Goal: Use online tool/utility: Utilize a website feature to perform a specific function

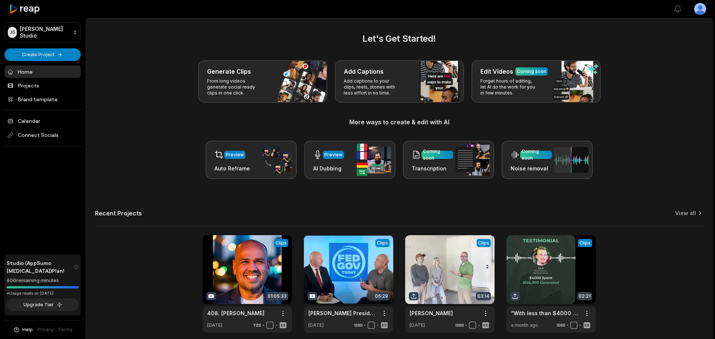
click at [23, 51] on html "JS Jensen's Studio Create Project Home Projects Brand template Calendar Connect…" at bounding box center [357, 169] width 715 height 339
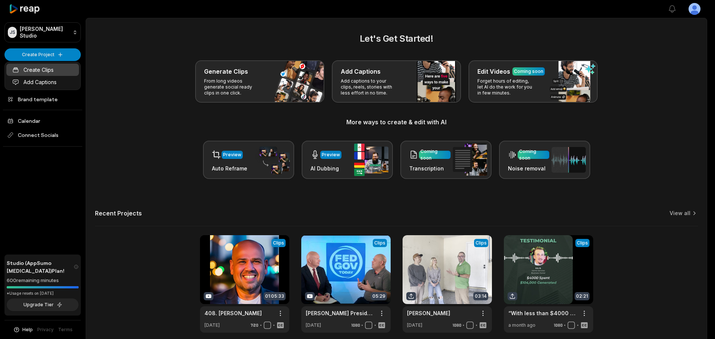
click at [55, 71] on link "Create Clips" at bounding box center [42, 70] width 73 height 12
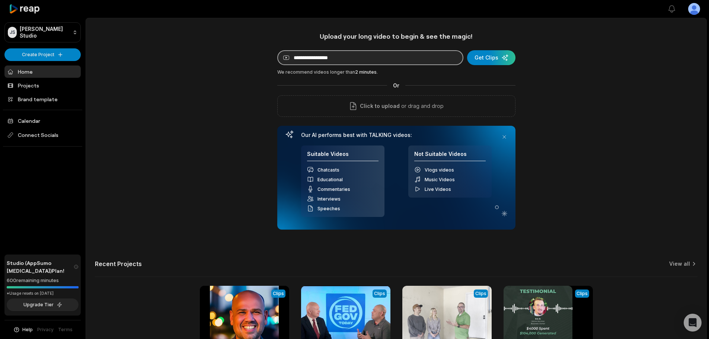
click at [356, 58] on input at bounding box center [370, 57] width 186 height 15
paste input "**********"
type input "**********"
click at [496, 56] on div "submit" at bounding box center [491, 57] width 48 height 15
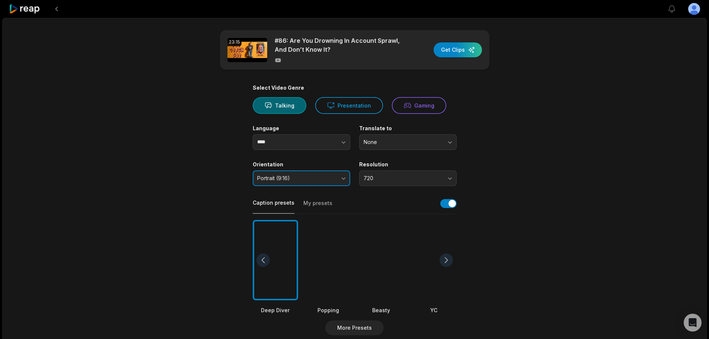
click at [312, 175] on span "Portrait (9:16)" at bounding box center [296, 178] width 78 height 7
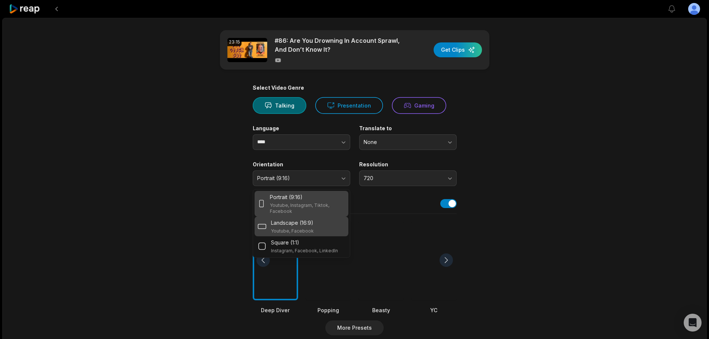
click at [308, 223] on p "Landscape (16:9)" at bounding box center [292, 223] width 42 height 8
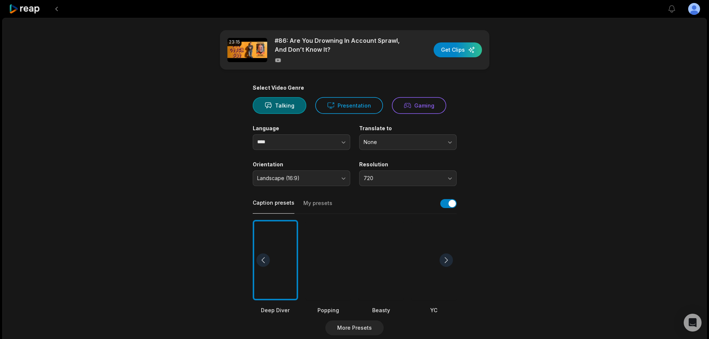
click at [624, 214] on div "23:15 #86: Are You Drowning In Account Sprawl, And Don’t Know It? Get Clips Sel…" at bounding box center [354, 278] width 705 height 520
click at [411, 184] on button "720" at bounding box center [408, 179] width 98 height 16
drag, startPoint x: 395, startPoint y: 208, endPoint x: 448, endPoint y: 208, distance: 52.5
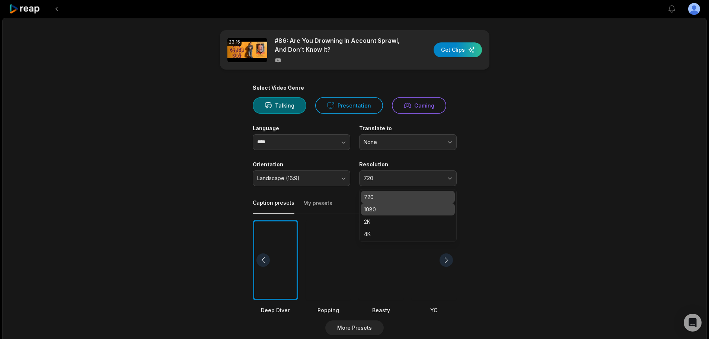
click at [395, 209] on p "1080" at bounding box center [408, 210] width 88 height 8
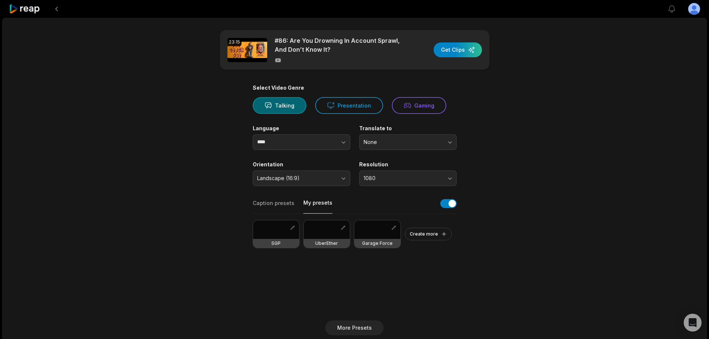
click at [312, 204] on button "My presets" at bounding box center [317, 206] width 29 height 15
click at [322, 237] on div at bounding box center [327, 229] width 46 height 19
click at [522, 265] on main "23:15 #86: Are You Drowning In Account Sprawl, And Don’t Know It? Get Clips Sel…" at bounding box center [355, 258] width 360 height 456
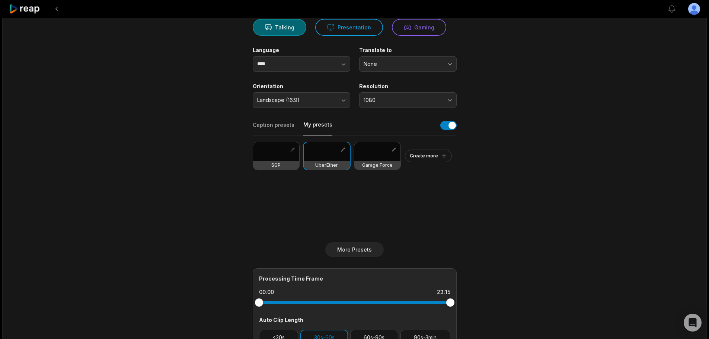
scroll to position [201, 0]
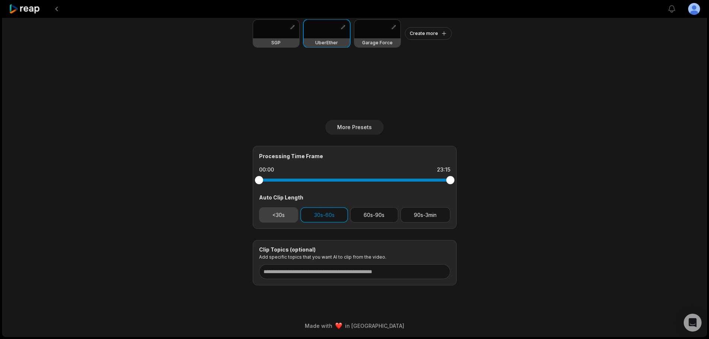
click at [278, 215] on button "<30s" at bounding box center [278, 214] width 39 height 15
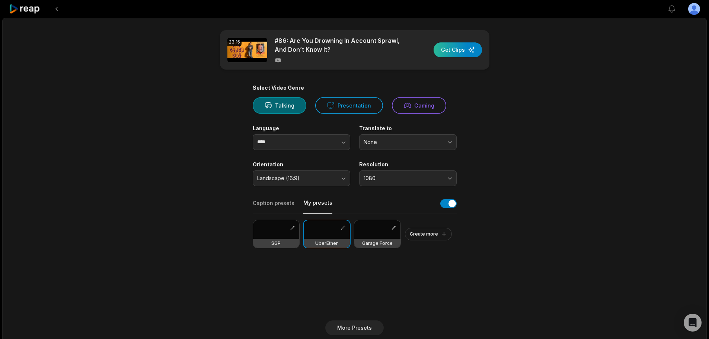
click at [448, 50] on div "button" at bounding box center [458, 49] width 48 height 15
